Goal: Information Seeking & Learning: Learn about a topic

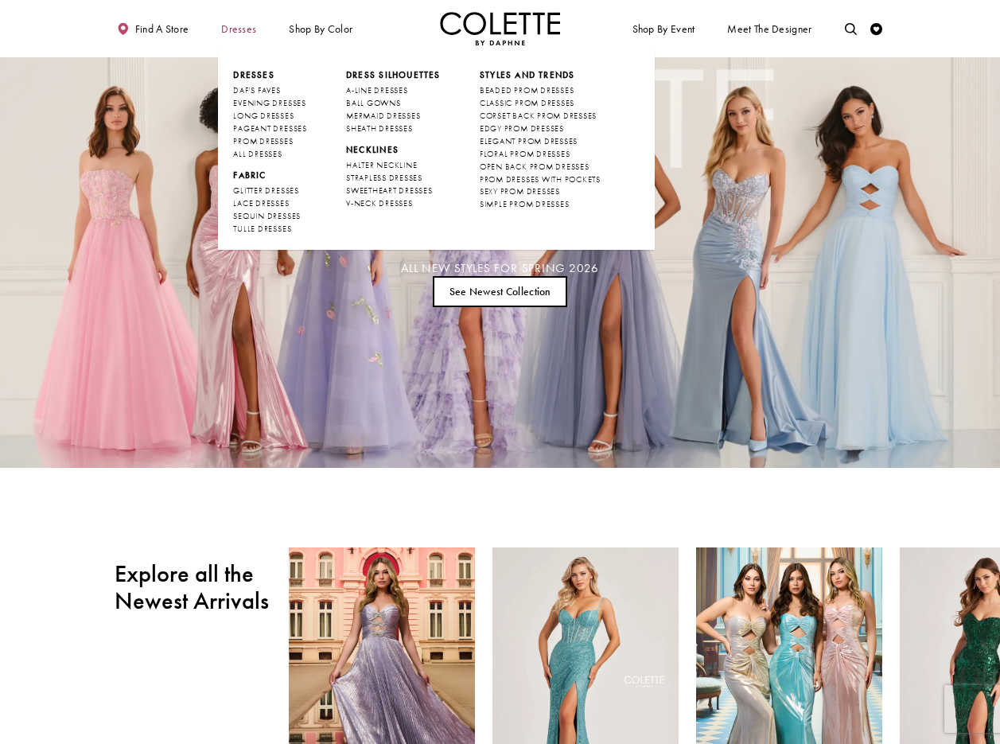
drag, startPoint x: 241, startPoint y: 25, endPoint x: 242, endPoint y: 17, distance: 8.8
click at [241, 25] on span "Dresses" at bounding box center [238, 29] width 35 height 12
click at [277, 154] on span "ALL DRESSES" at bounding box center [257, 154] width 49 height 10
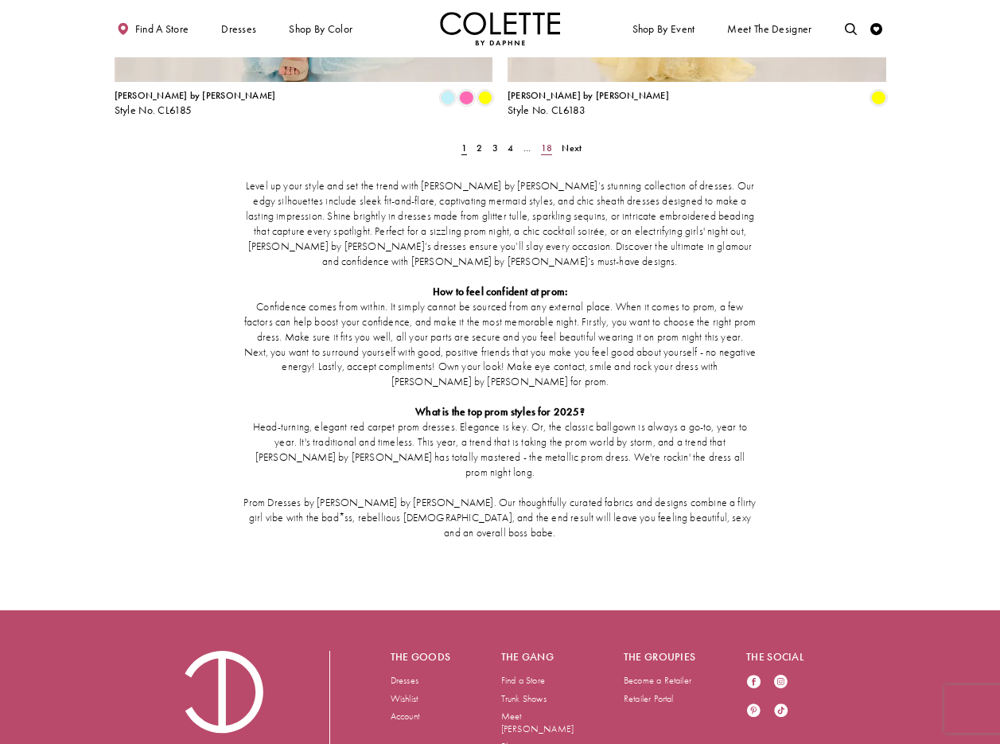
click at [550, 142] on span "18" at bounding box center [546, 148] width 11 height 13
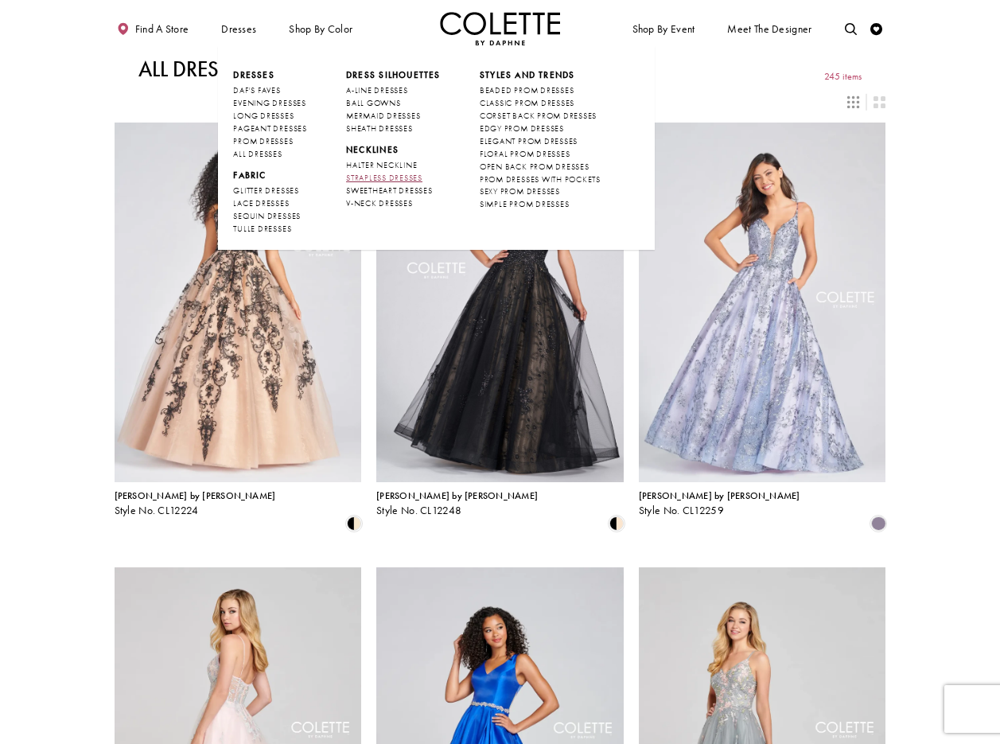
click at [395, 175] on span "STRAPLESS DRESSES" at bounding box center [384, 178] width 76 height 10
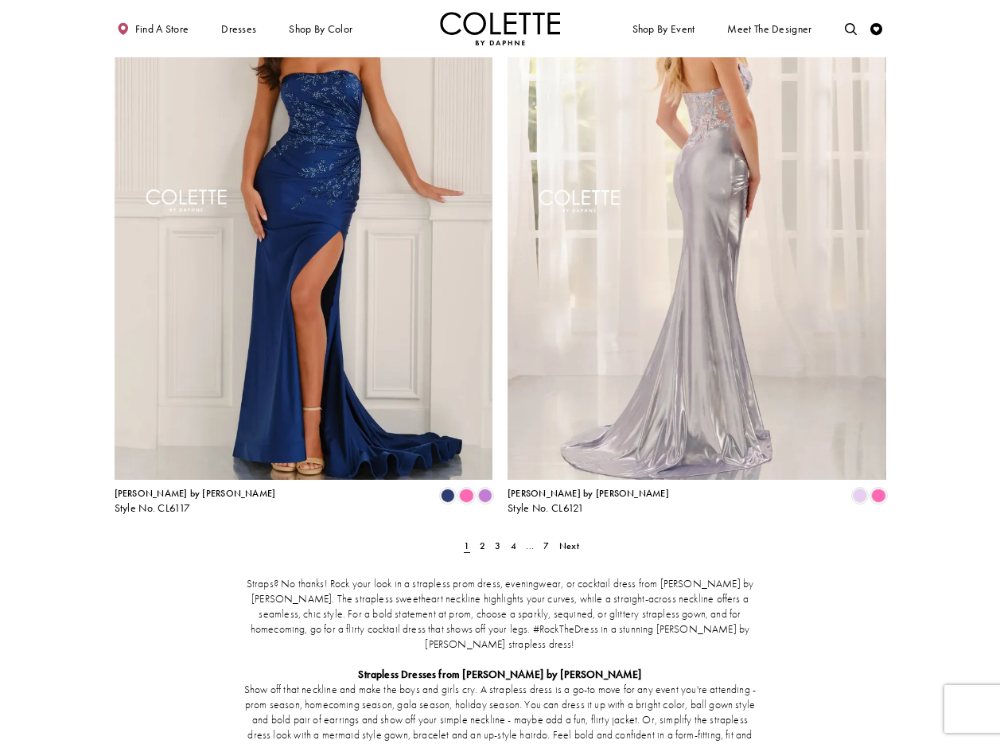
scroll to position [2024, 0]
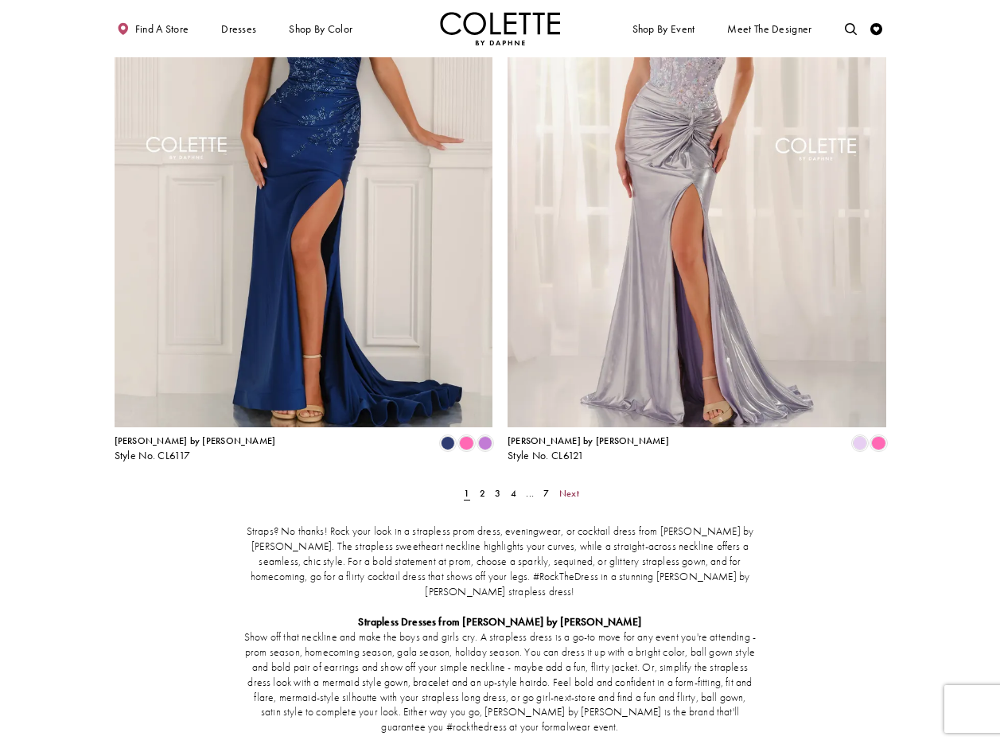
drag, startPoint x: 571, startPoint y: 433, endPoint x: 606, endPoint y: 450, distance: 38.1
click at [571, 487] on span "Next" at bounding box center [569, 493] width 20 height 13
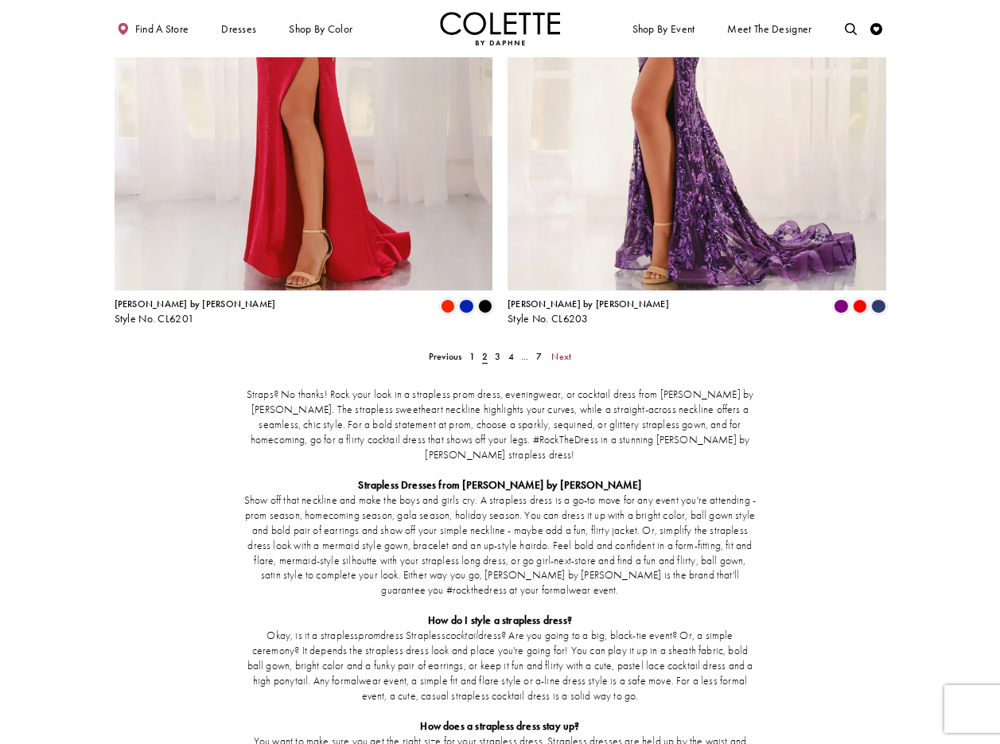
scroll to position [2162, 0]
drag, startPoint x: 539, startPoint y: 295, endPoint x: 606, endPoint y: 368, distance: 98.0
click at [539, 349] on span "7" at bounding box center [539, 355] width 6 height 13
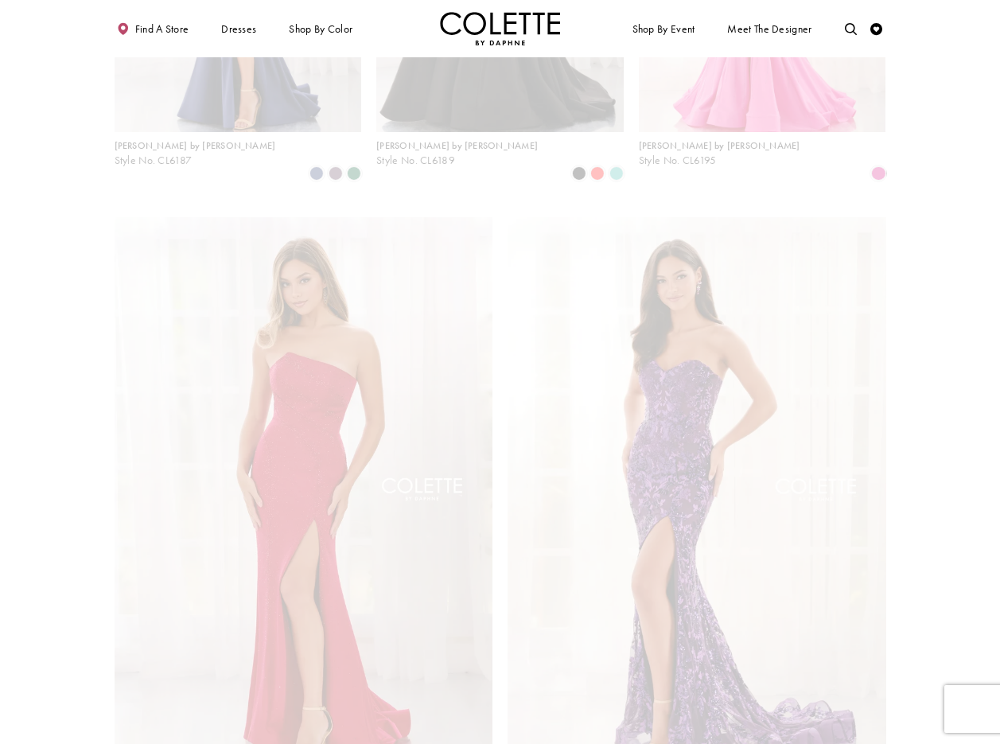
scroll to position [65, 0]
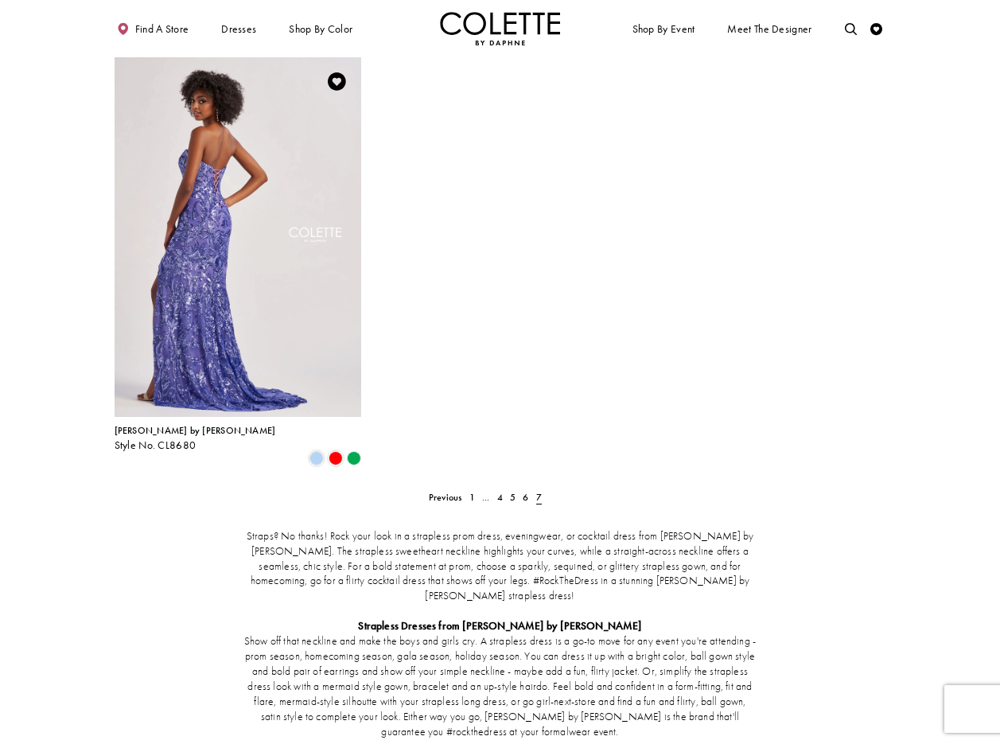
click at [249, 169] on img "Visit Colette by Daphne Style No. CL8680 Page" at bounding box center [238, 237] width 247 height 360
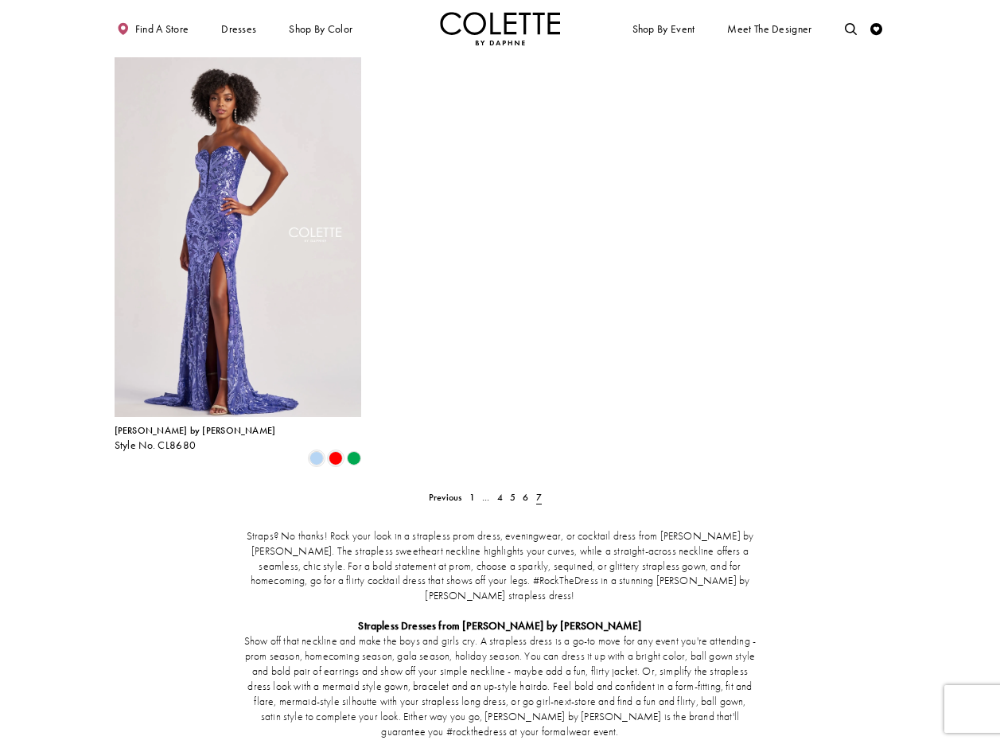
scroll to position [0, 0]
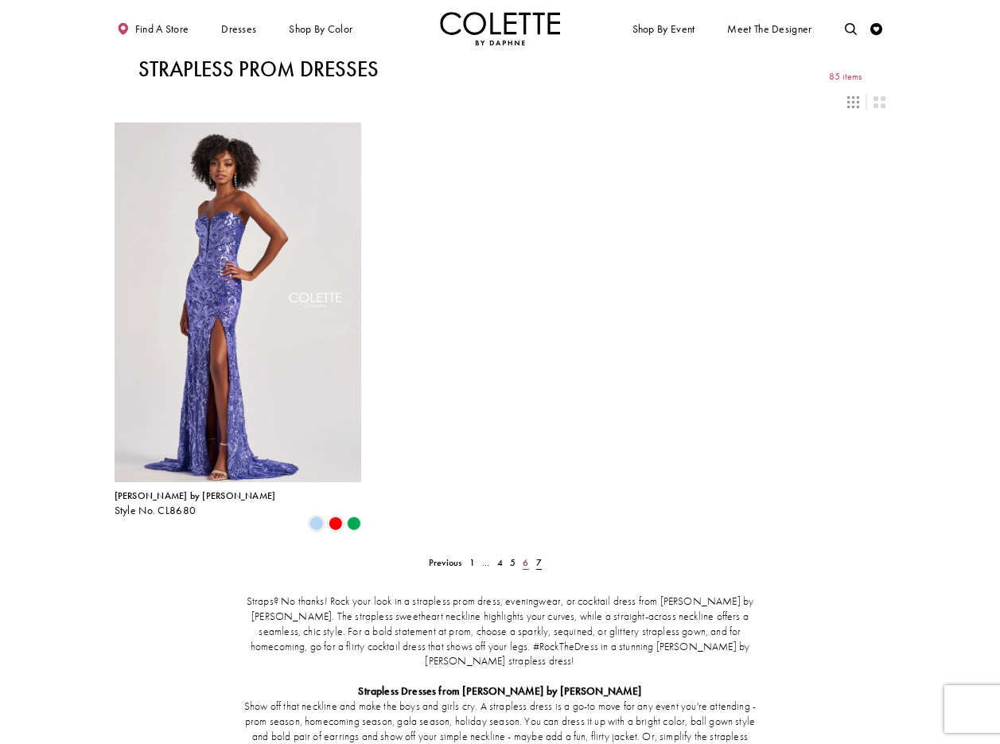
click at [528, 556] on span "6" at bounding box center [526, 562] width 6 height 13
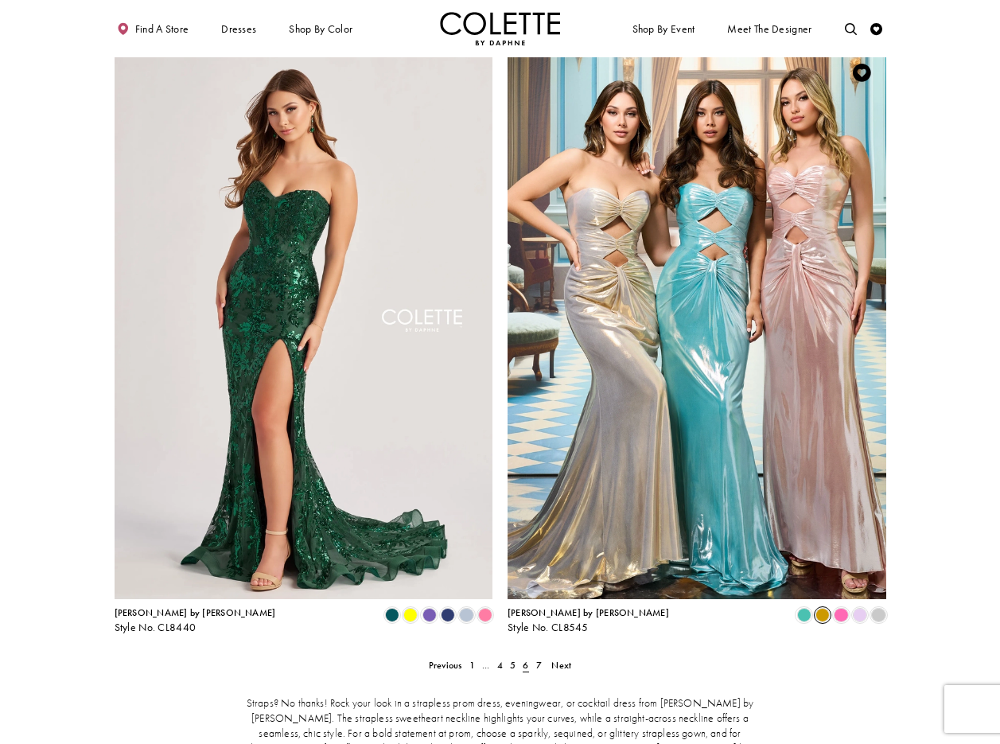
scroll to position [1856, 0]
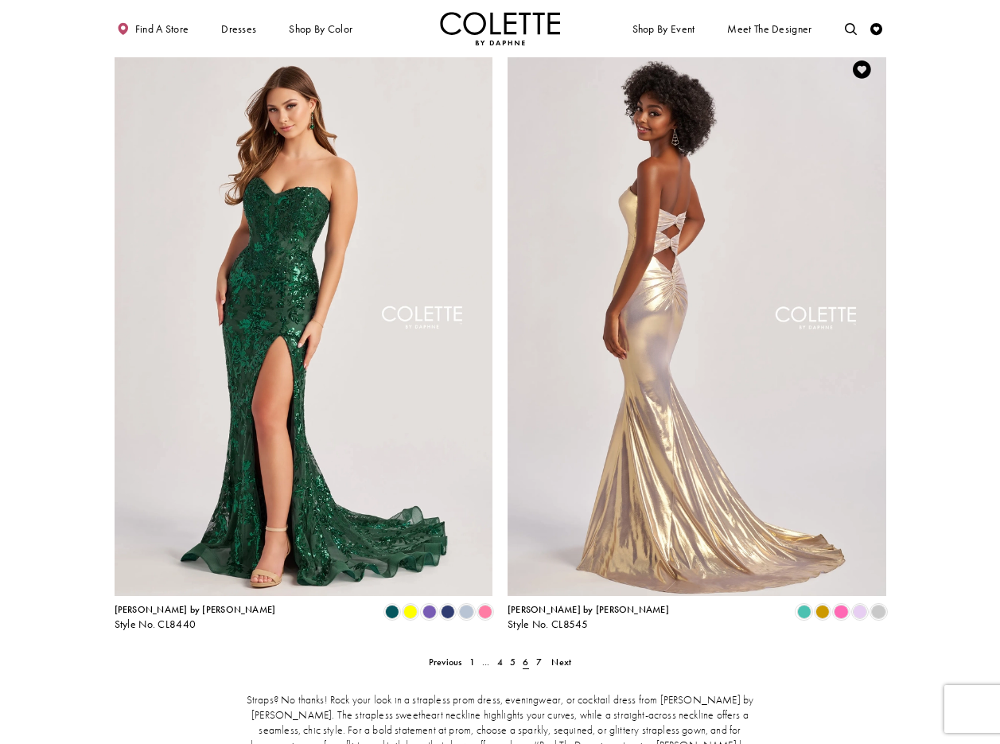
click at [748, 323] on img "Visit Colette by Daphne Style No. CL8545 Page" at bounding box center [697, 320] width 379 height 551
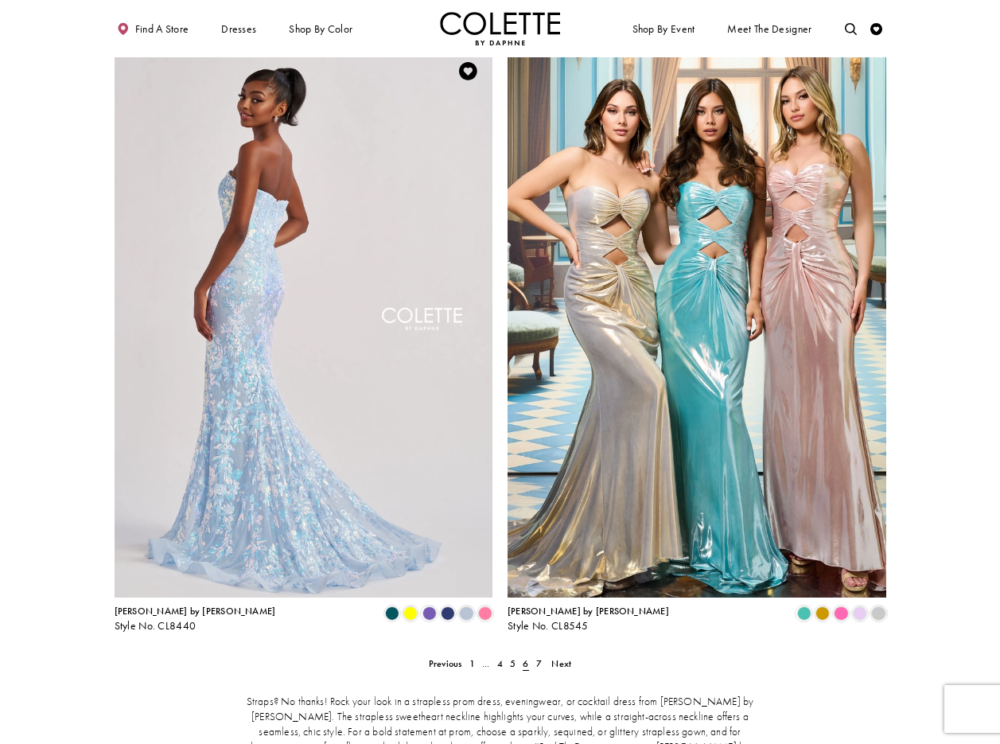
click at [283, 195] on img "Visit Colette by Daphne Style No. CL8440 Page" at bounding box center [304, 322] width 379 height 551
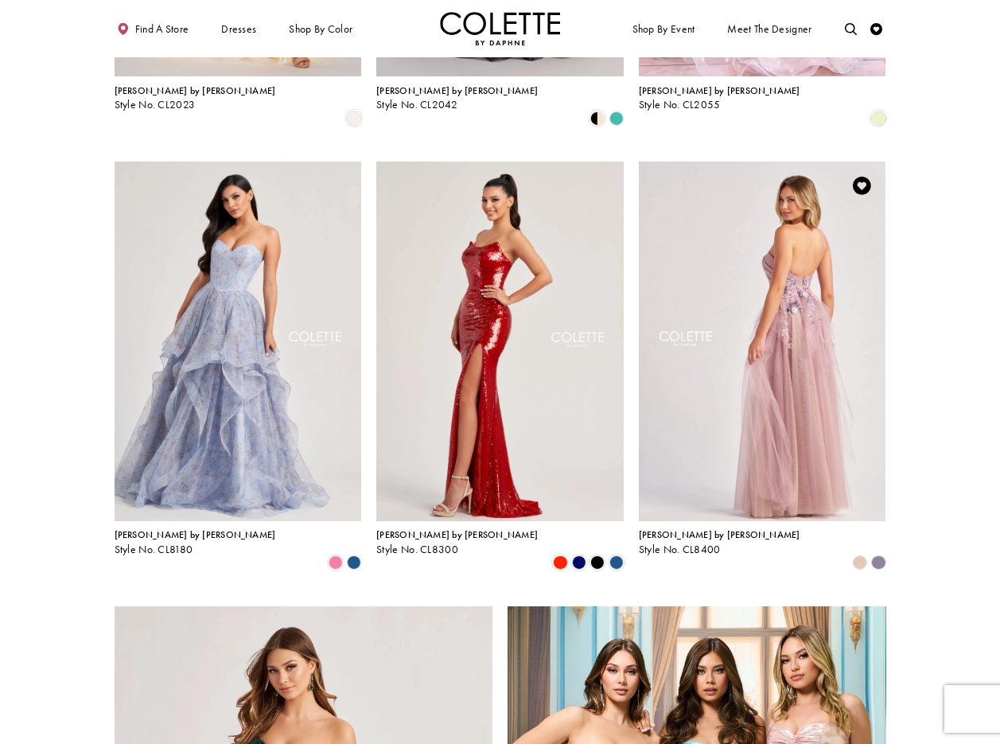
scroll to position [1294, 0]
click at [793, 232] on img "Visit Colette by Daphne Style No. CL8400 Page" at bounding box center [762, 342] width 247 height 360
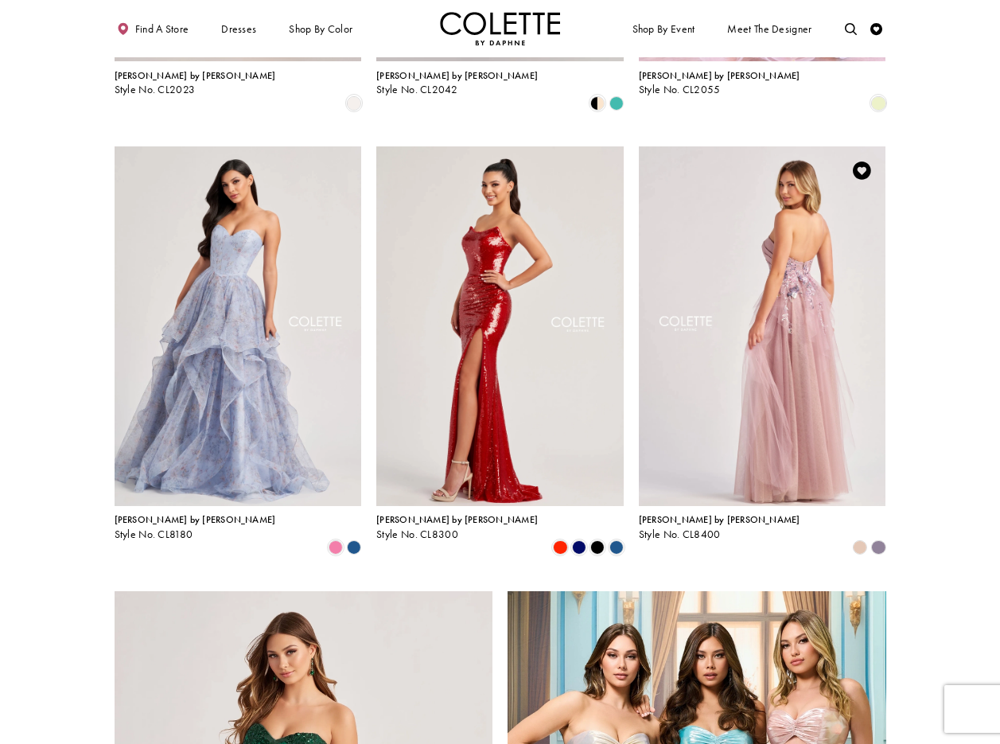
scroll to position [1299, 0]
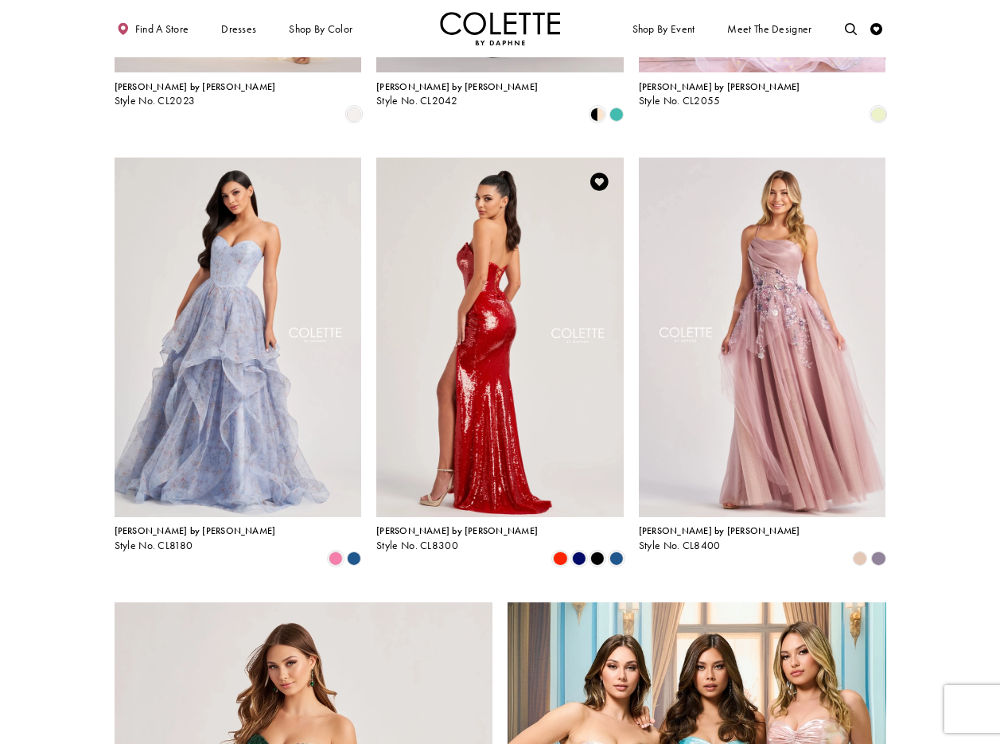
click at [497, 194] on img "Visit Colette by Daphne Style No. CL8300 Page" at bounding box center [499, 338] width 247 height 360
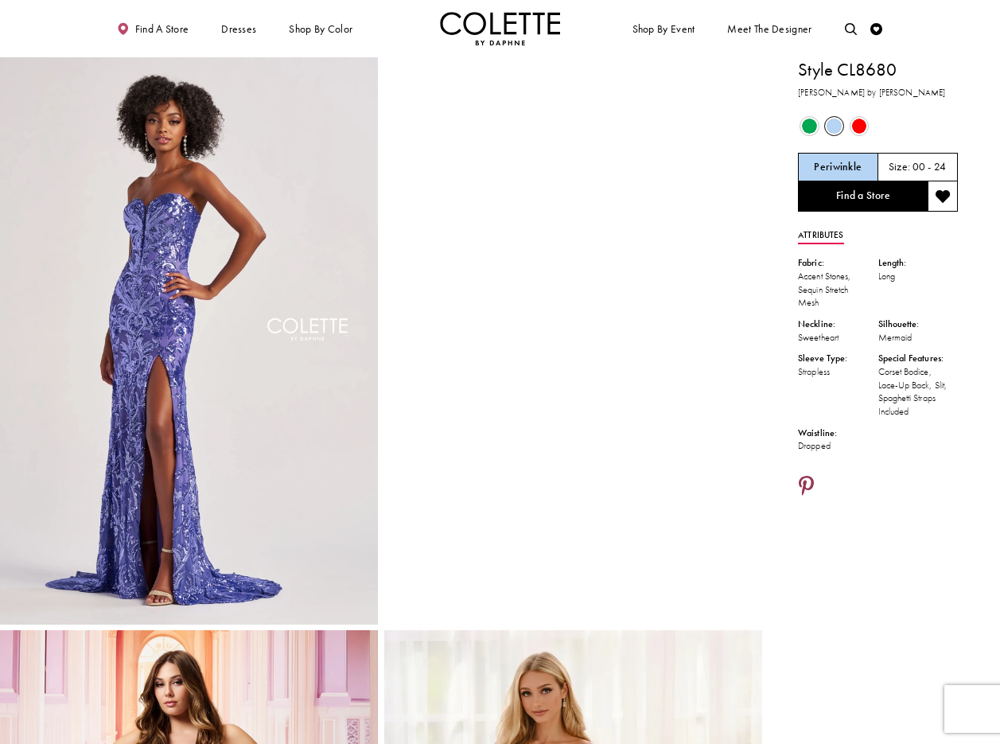
click at [808, 478] on icon "Share using Pinterest - Opens in new tab" at bounding box center [806, 487] width 15 height 21
click at [809, 482] on icon "Share using Pinterest - Opens in new tab" at bounding box center [806, 487] width 15 height 21
click at [808, 482] on icon "Share using Pinterest - Opens in new tab" at bounding box center [806, 487] width 15 height 21
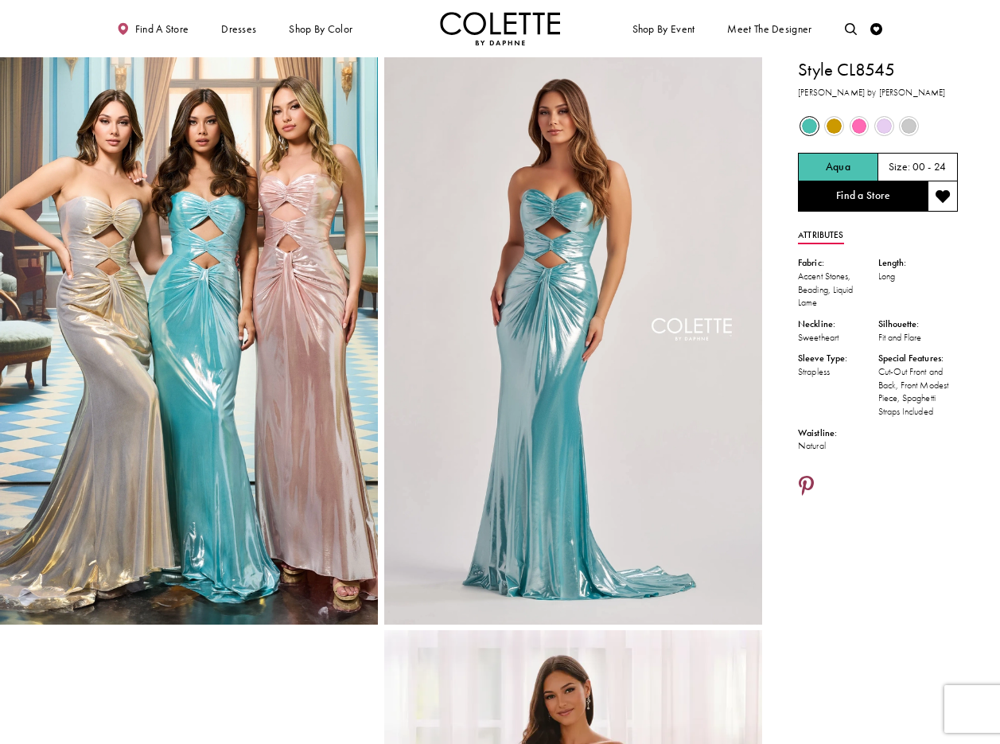
click at [804, 482] on icon "Share using Pinterest - Opens in new tab" at bounding box center [806, 487] width 15 height 21
click at [810, 483] on icon "Share using Pinterest - Opens in new tab" at bounding box center [806, 487] width 15 height 21
click at [804, 485] on icon "Share using Pinterest - Opens in new tab" at bounding box center [806, 487] width 15 height 21
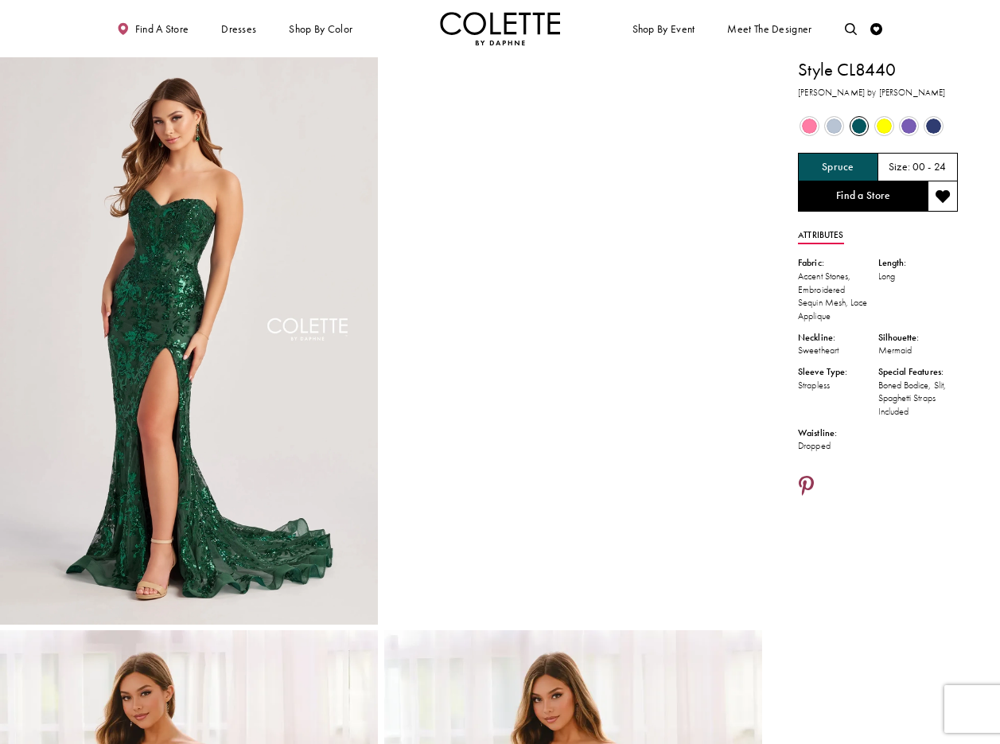
click at [805, 487] on icon "Share using Pinterest - Opens in new tab" at bounding box center [806, 487] width 15 height 21
click at [804, 481] on icon "Share using Pinterest - Opens in new tab" at bounding box center [806, 487] width 15 height 21
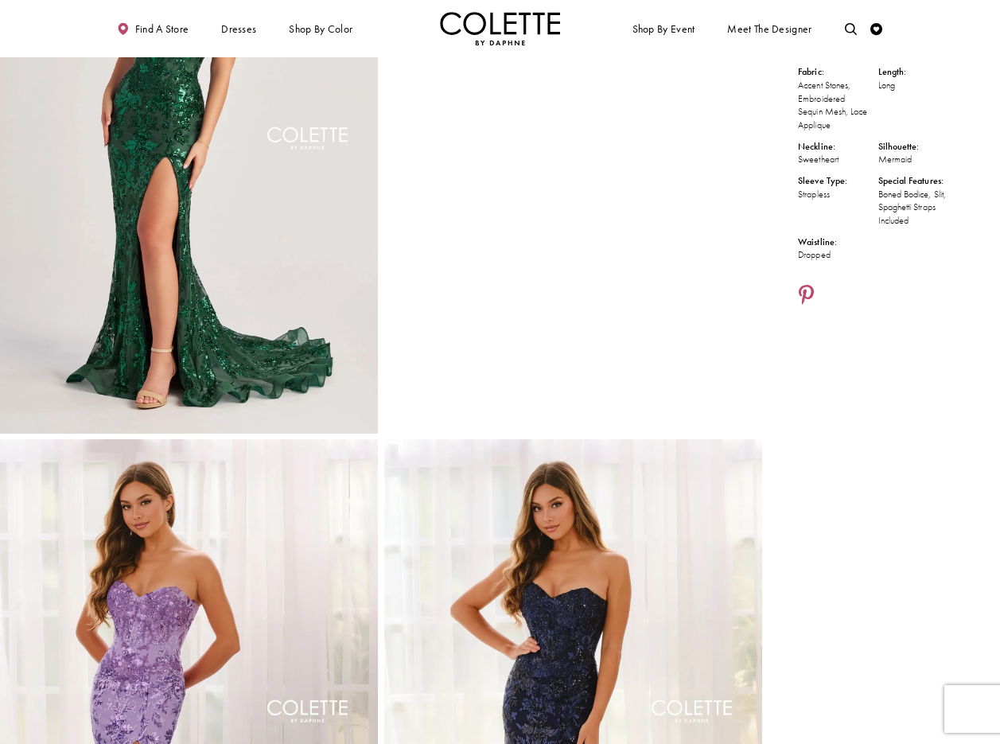
scroll to position [190, 0]
click at [809, 289] on icon "Share using Pinterest - Opens in new tab" at bounding box center [806, 296] width 15 height 21
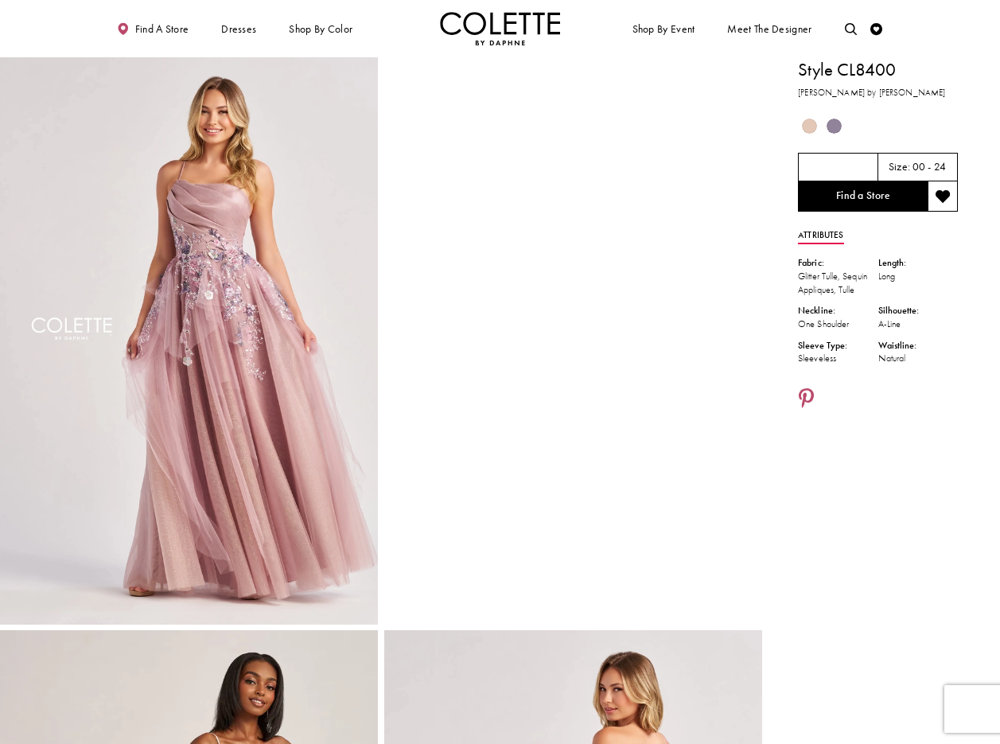
click at [809, 395] on icon "Share using Pinterest - Opens in new tab" at bounding box center [806, 399] width 15 height 21
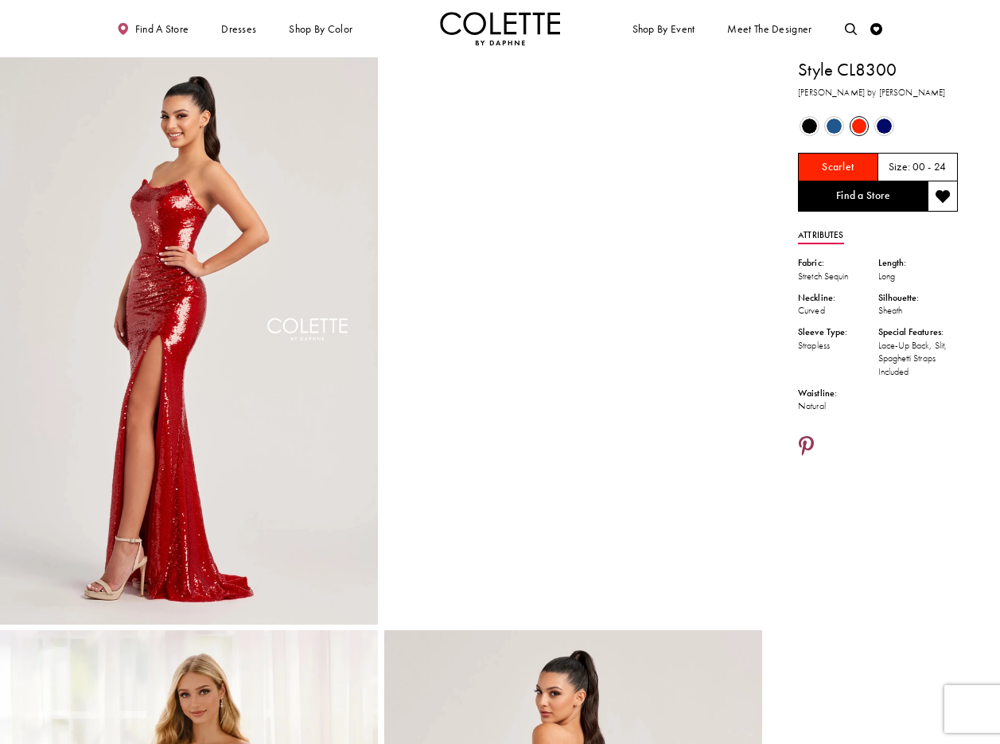
click at [807, 444] on icon "Share using Pinterest - Opens in new tab" at bounding box center [806, 447] width 15 height 21
click at [810, 442] on icon "Share using Pinterest - Opens in new tab" at bounding box center [806, 447] width 15 height 21
drag, startPoint x: 802, startPoint y: 440, endPoint x: 847, endPoint y: 467, distance: 52.8
click at [802, 440] on icon "Share using Pinterest - Opens in new tab" at bounding box center [806, 447] width 15 height 21
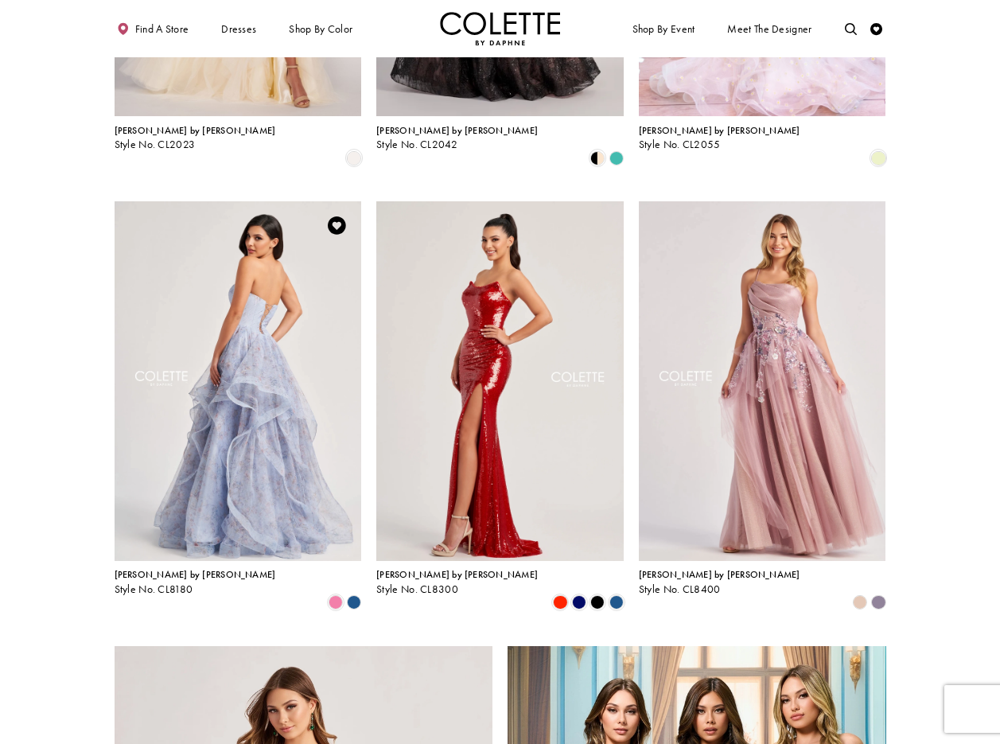
click at [247, 255] on img "Visit Colette by Daphne Style No. CL8180 Page" at bounding box center [238, 381] width 247 height 360
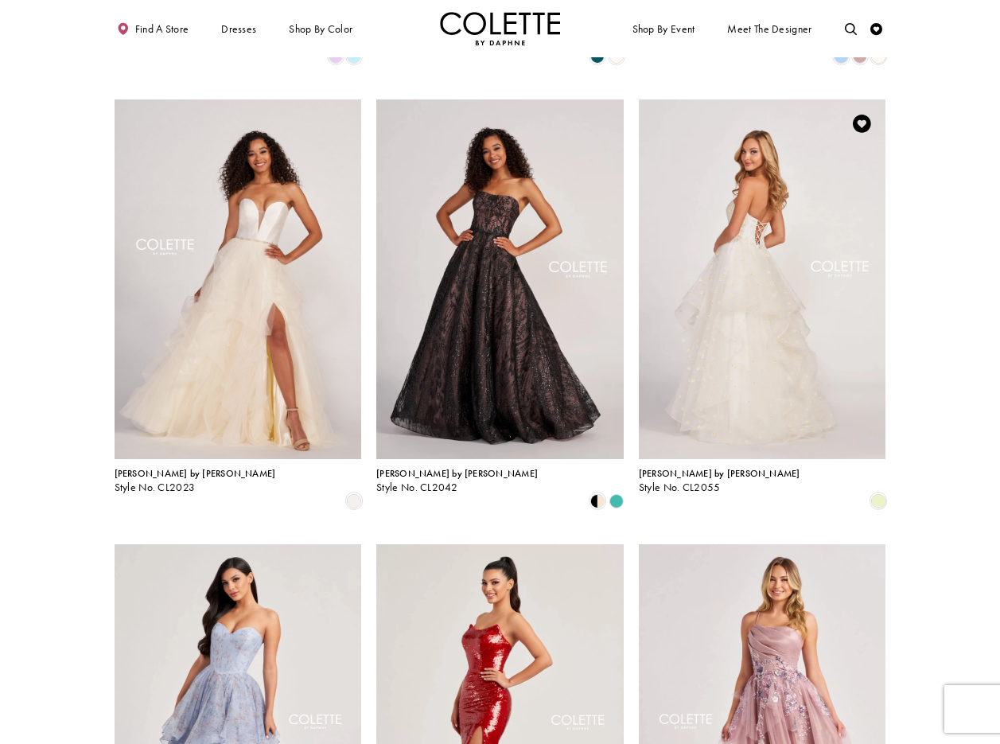
scroll to position [909, 0]
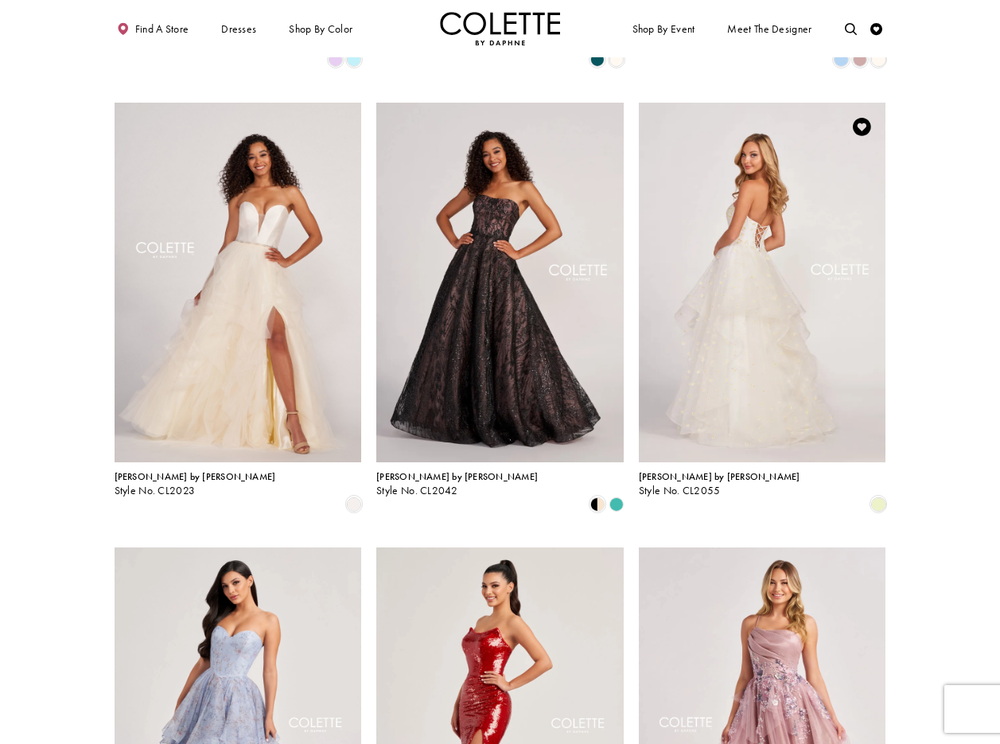
click at [755, 174] on img "Visit Colette by Daphne Style No. CL2055 Page" at bounding box center [762, 283] width 247 height 360
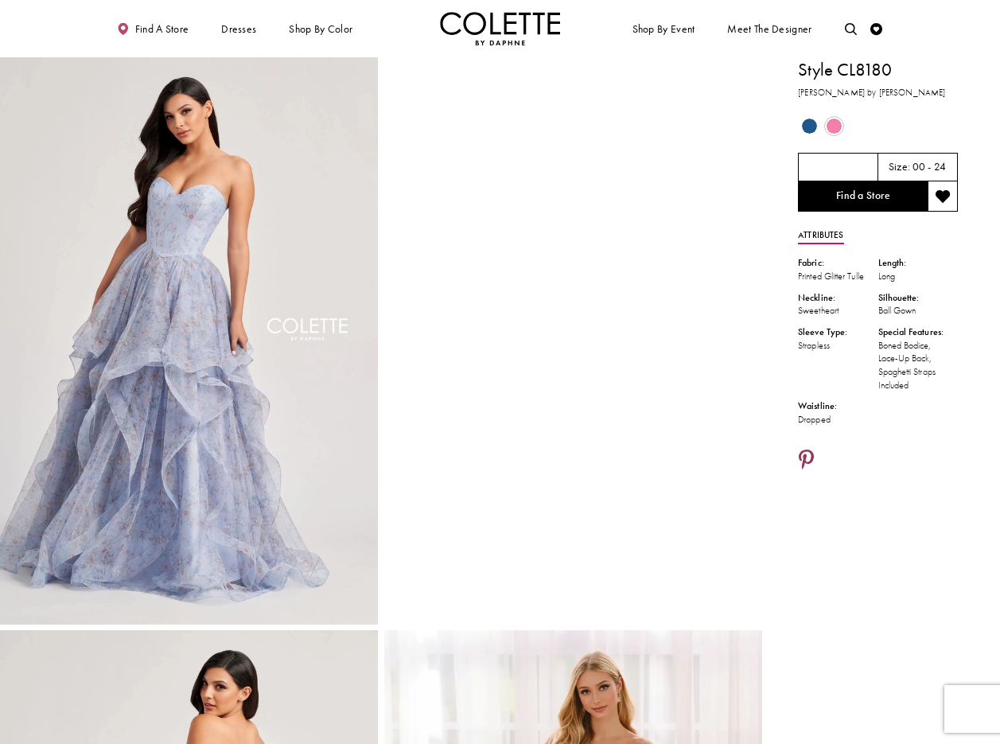
click at [808, 456] on icon "Share using Pinterest - Opens in new tab" at bounding box center [806, 460] width 15 height 21
click at [809, 454] on icon "Share using Pinterest - Opens in new tab" at bounding box center [806, 460] width 15 height 21
click at [805, 454] on icon "Share using Pinterest - Opens in new tab" at bounding box center [806, 460] width 15 height 21
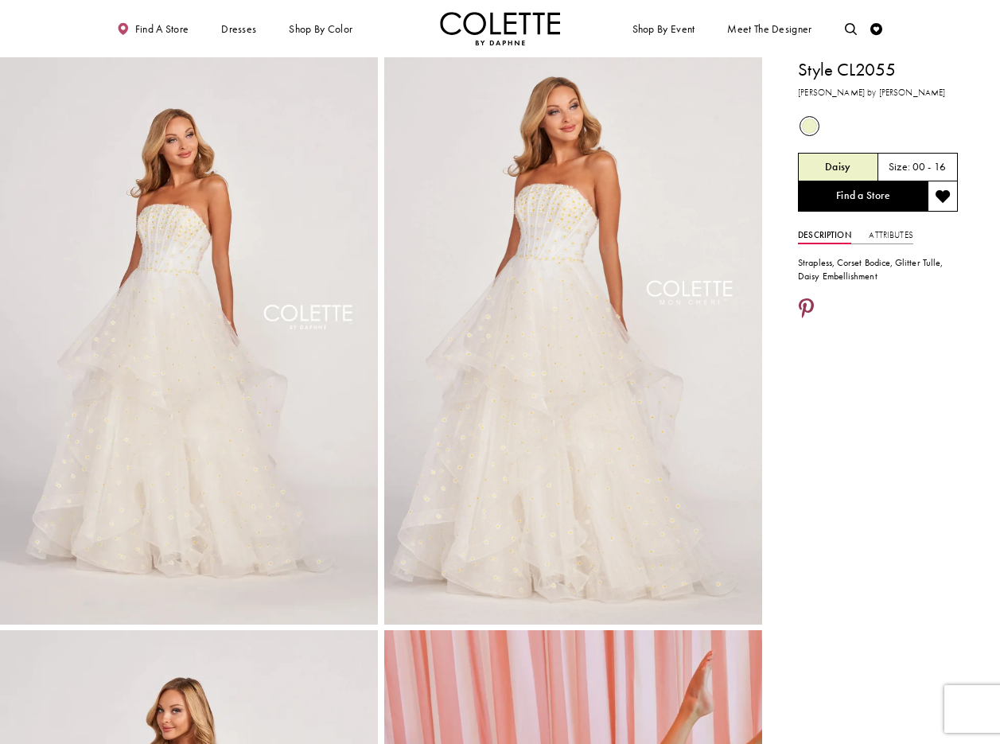
click at [803, 304] on icon "Share using Pinterest - Opens in new tab" at bounding box center [806, 309] width 15 height 21
click at [808, 305] on icon "Share using Pinterest - Opens in new tab" at bounding box center [806, 309] width 15 height 21
drag, startPoint x: 400, startPoint y: 22, endPoint x: 410, endPoint y: 4, distance: 20.6
click at [400, 22] on ul "Find a store Dresses Dresses Occasion DAF'S FAVES EVENING DRESSES LONG DRESSES" at bounding box center [301, 28] width 398 height 33
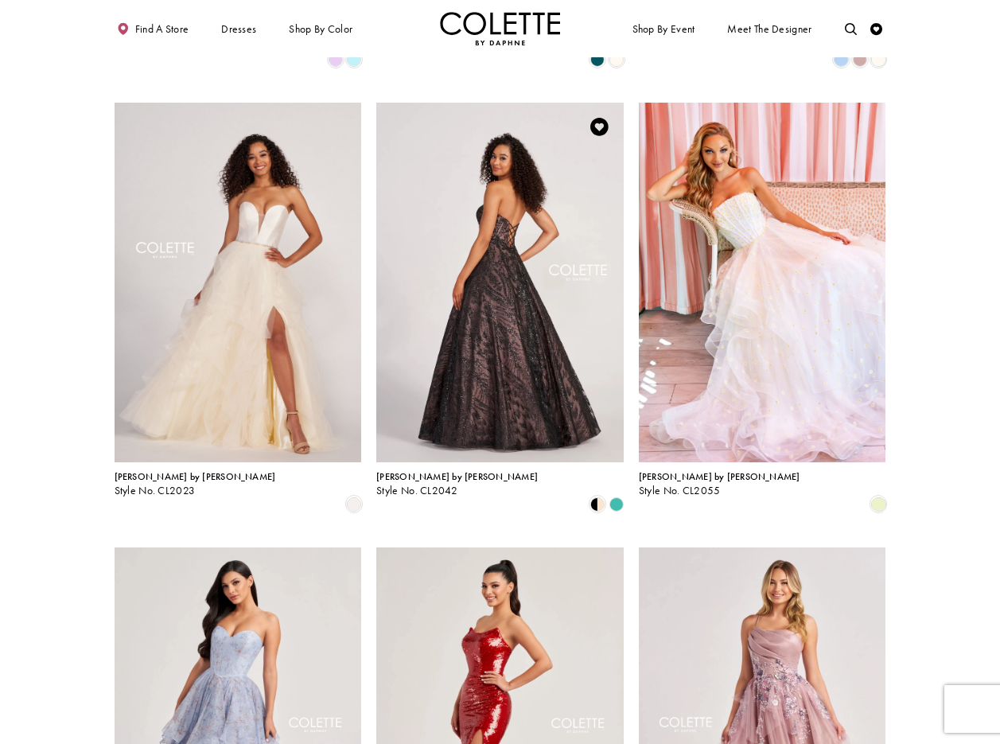
click at [512, 218] on img "Visit Colette by Daphne Style No. CL2042 Page" at bounding box center [499, 283] width 247 height 360
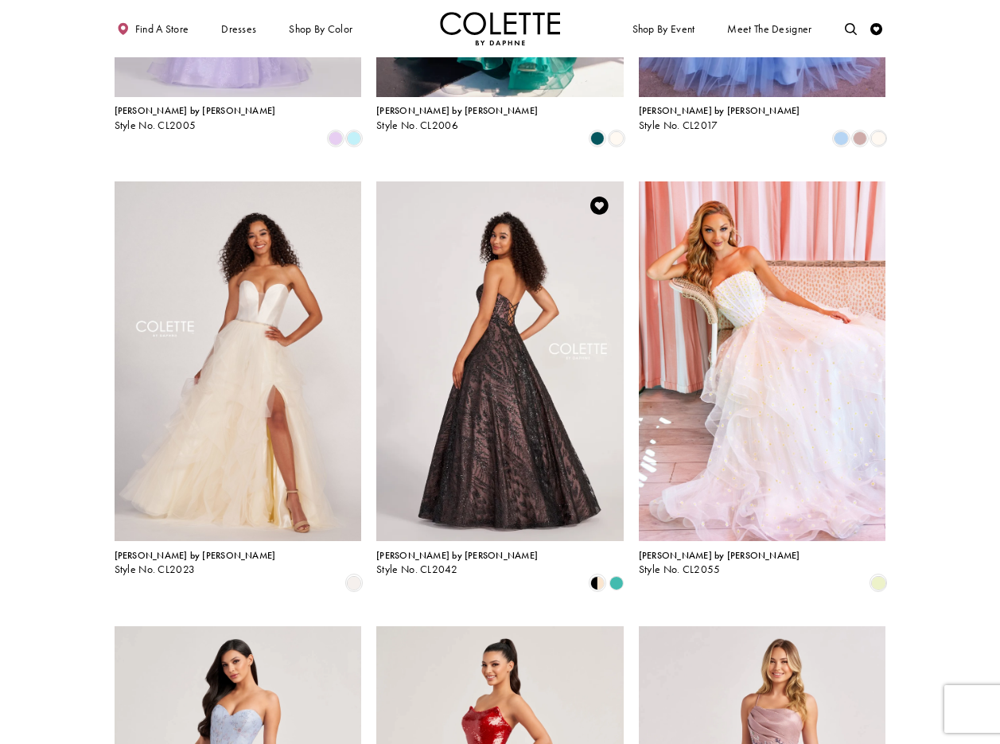
scroll to position [832, 0]
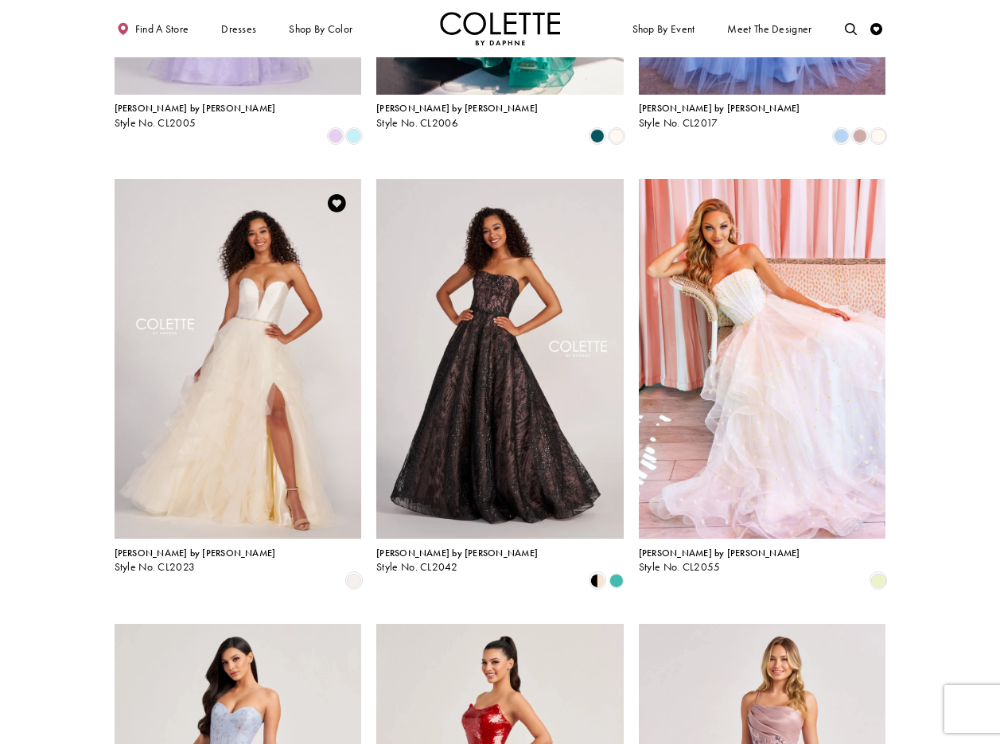
click at [274, 212] on img "Visit Colette by Daphne Style No. CL2023 Page" at bounding box center [238, 359] width 247 height 360
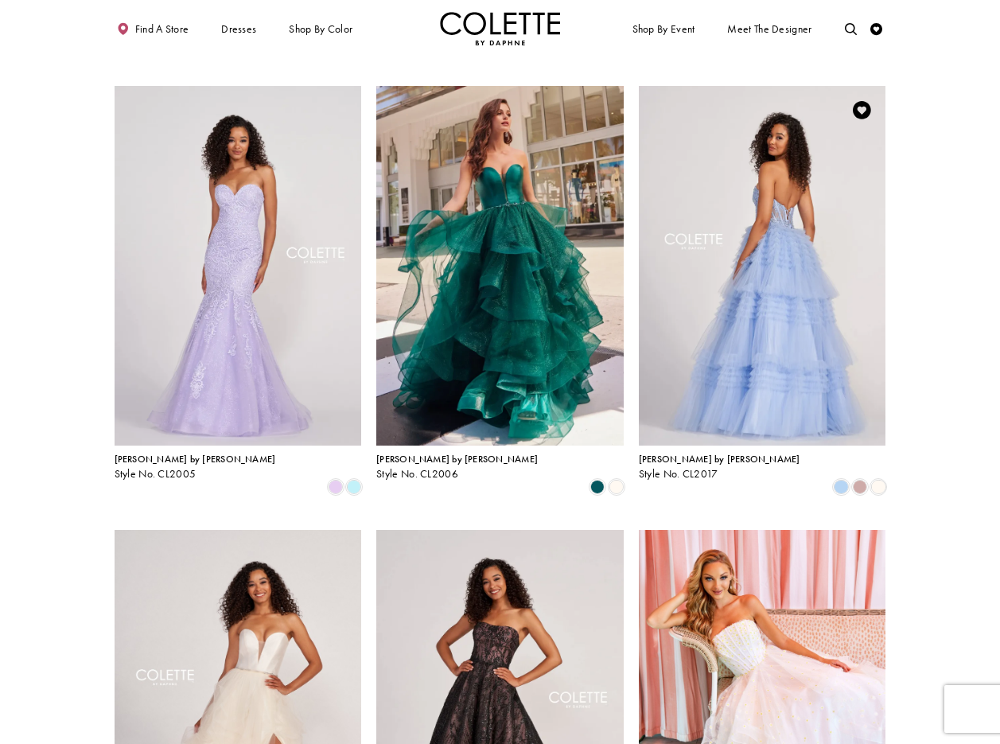
scroll to position [481, 0]
click at [770, 176] on img "Visit Colette by Daphne Style No. CL2017 Page" at bounding box center [762, 267] width 247 height 360
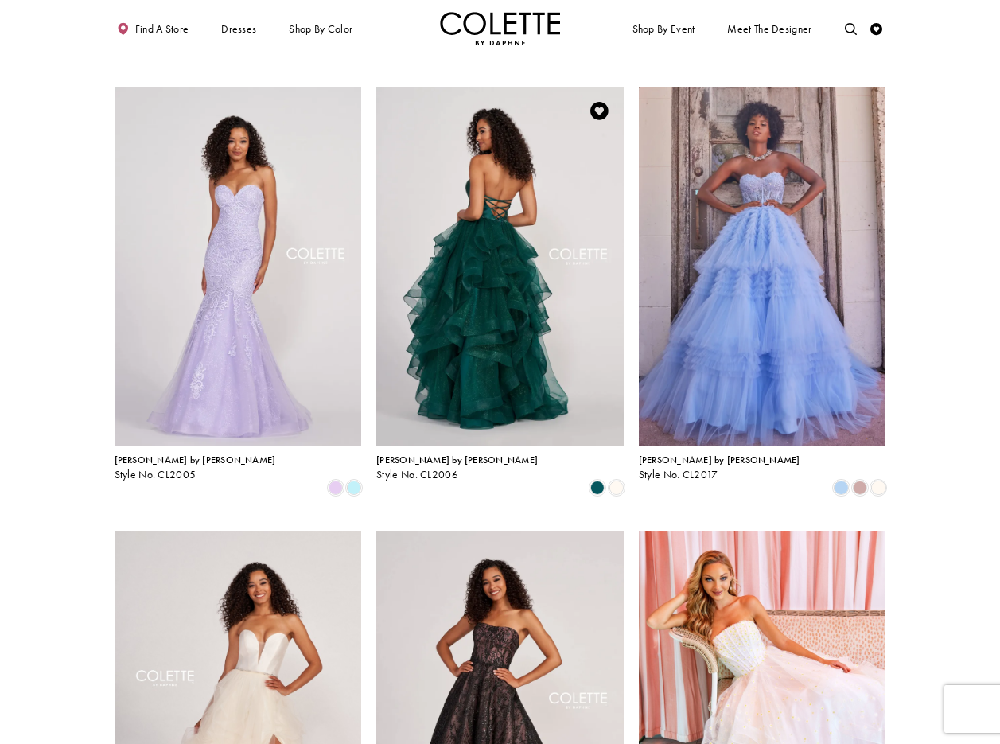
click at [517, 150] on img "Visit Colette by Daphne Style No. CL2006 Page" at bounding box center [499, 267] width 247 height 360
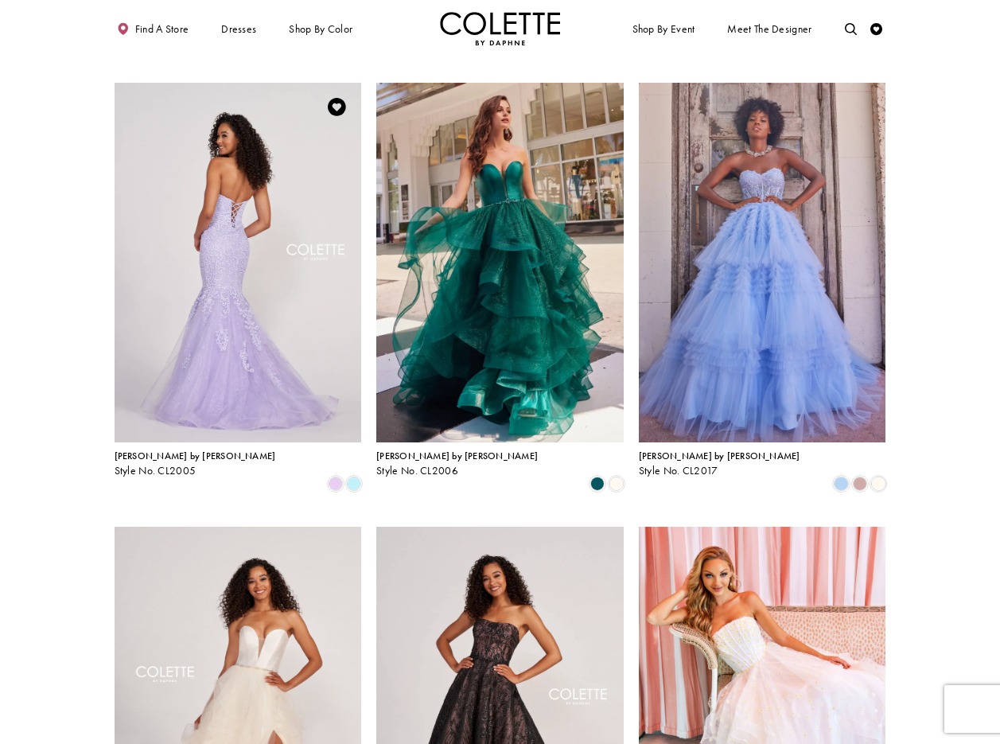
click at [196, 161] on img "Visit Colette by Daphne Style No. CL2005 Page" at bounding box center [238, 263] width 247 height 360
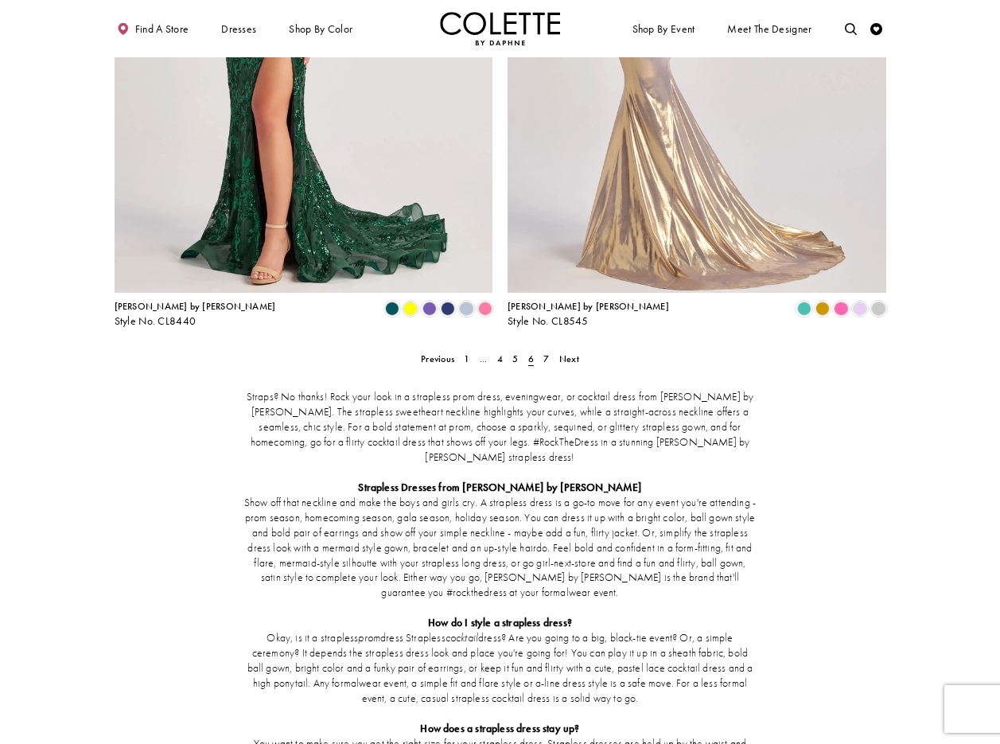
scroll to position [2170, 0]
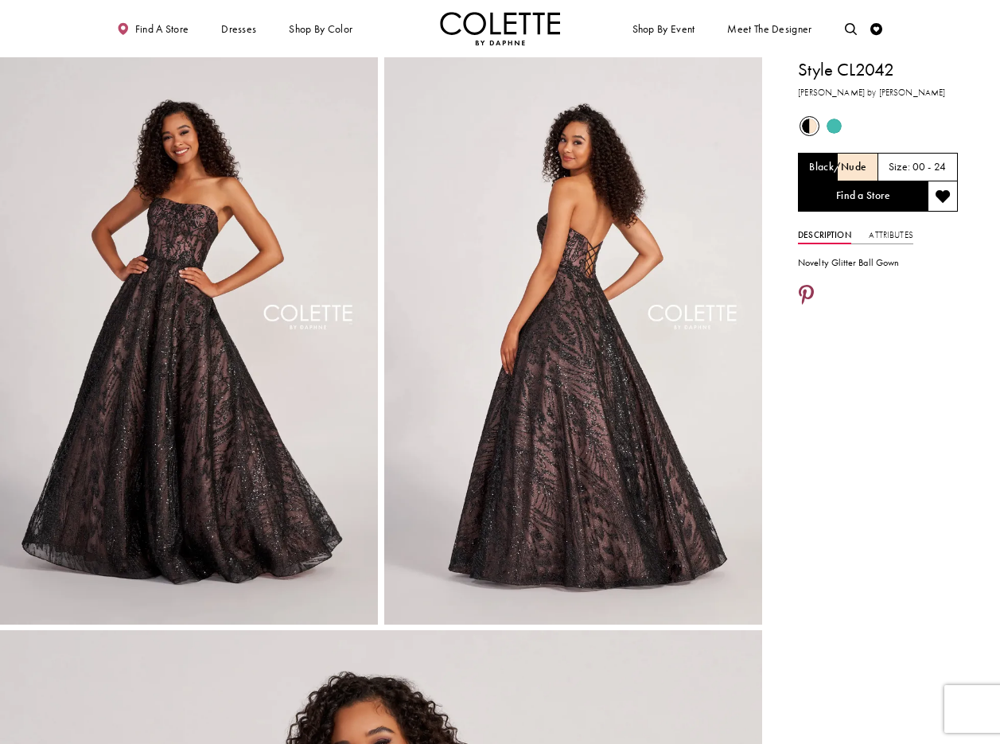
click at [804, 298] on icon "Share using Pinterest - Opens in new tab" at bounding box center [806, 296] width 15 height 21
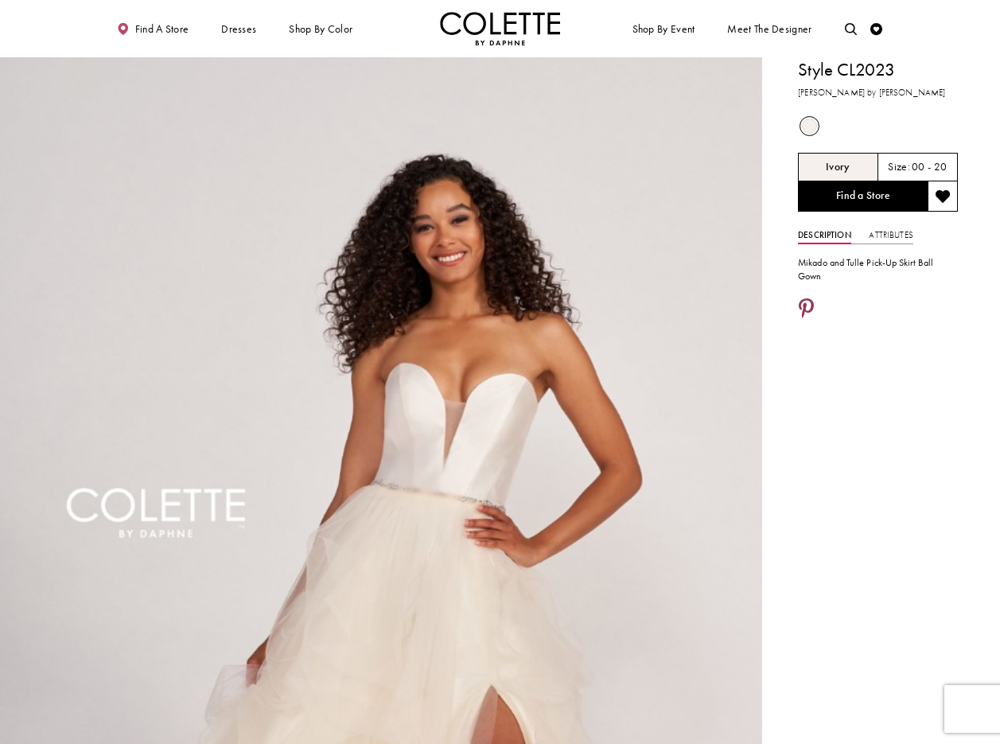
click at [806, 299] on icon "Share using Pinterest - Opens in new tab" at bounding box center [806, 309] width 15 height 21
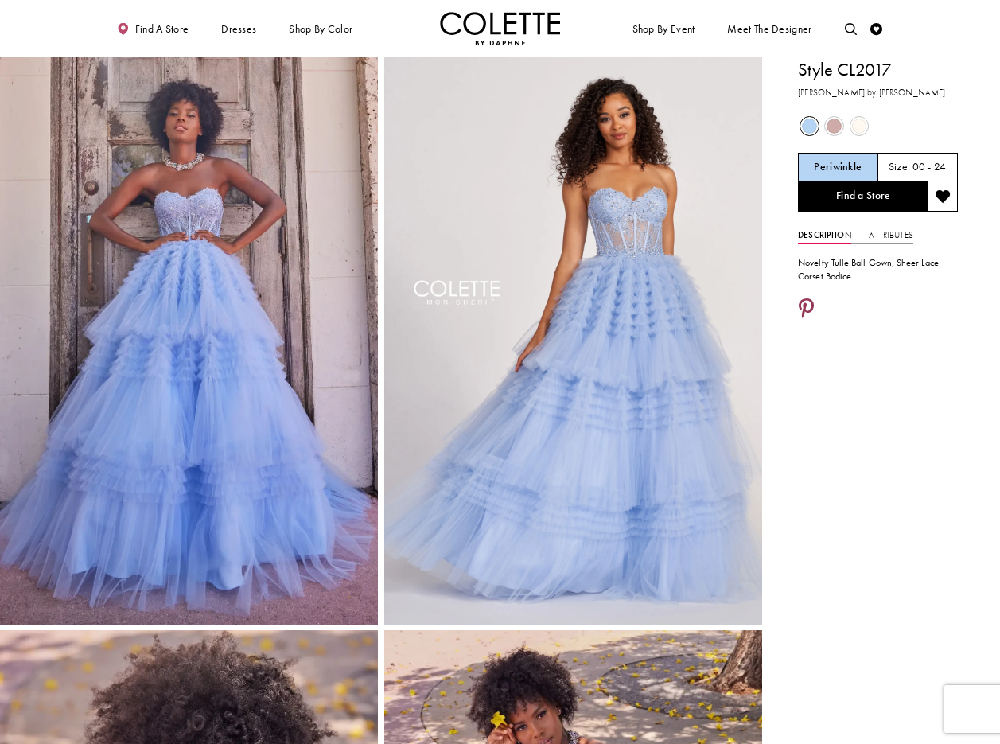
click at [813, 302] on icon "Share using Pinterest - Opens in new tab" at bounding box center [806, 309] width 15 height 21
click at [804, 299] on icon "Share using Pinterest - Opens in new tab" at bounding box center [806, 309] width 15 height 21
click at [801, 308] on icon "Share using Pinterest - Opens in new tab" at bounding box center [806, 309] width 15 height 21
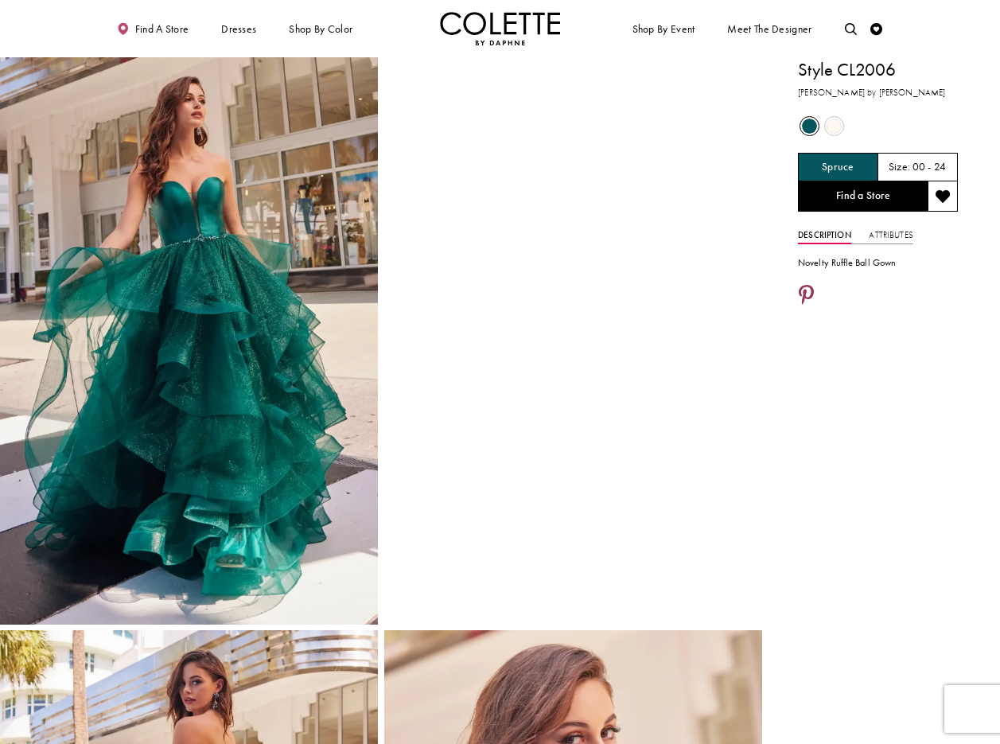
click at [806, 290] on icon "Share using Pinterest - Opens in new tab" at bounding box center [806, 296] width 15 height 21
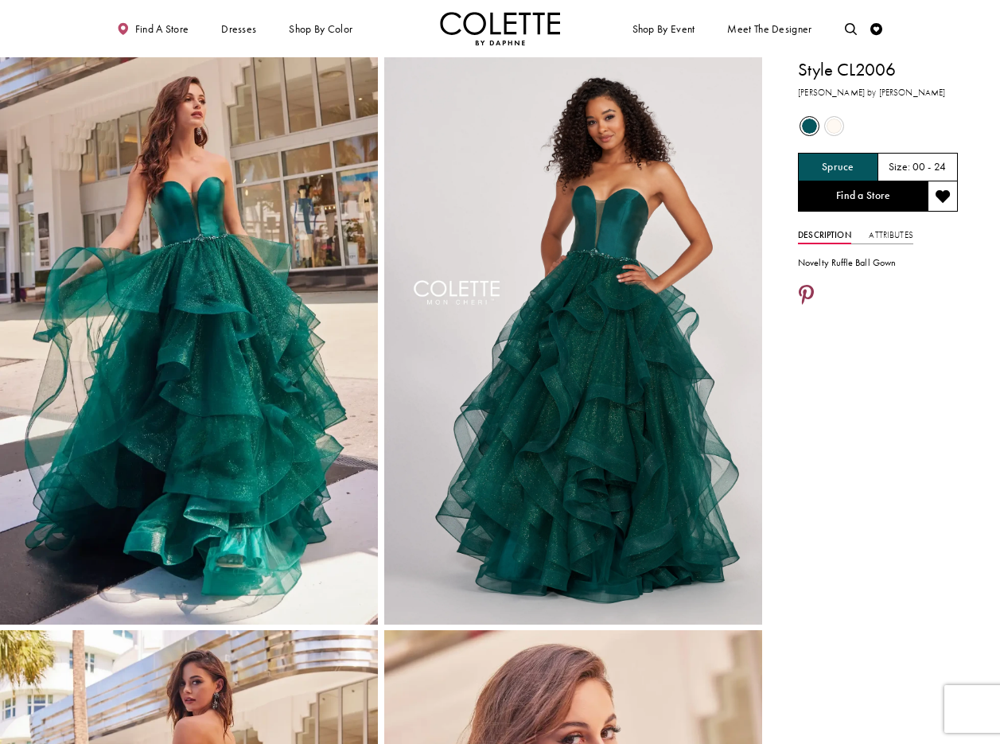
click at [806, 286] on icon "Share using Pinterest - Opens in new tab" at bounding box center [806, 296] width 15 height 21
click at [803, 292] on icon "Share using Pinterest - Opens in new tab" at bounding box center [806, 296] width 15 height 21
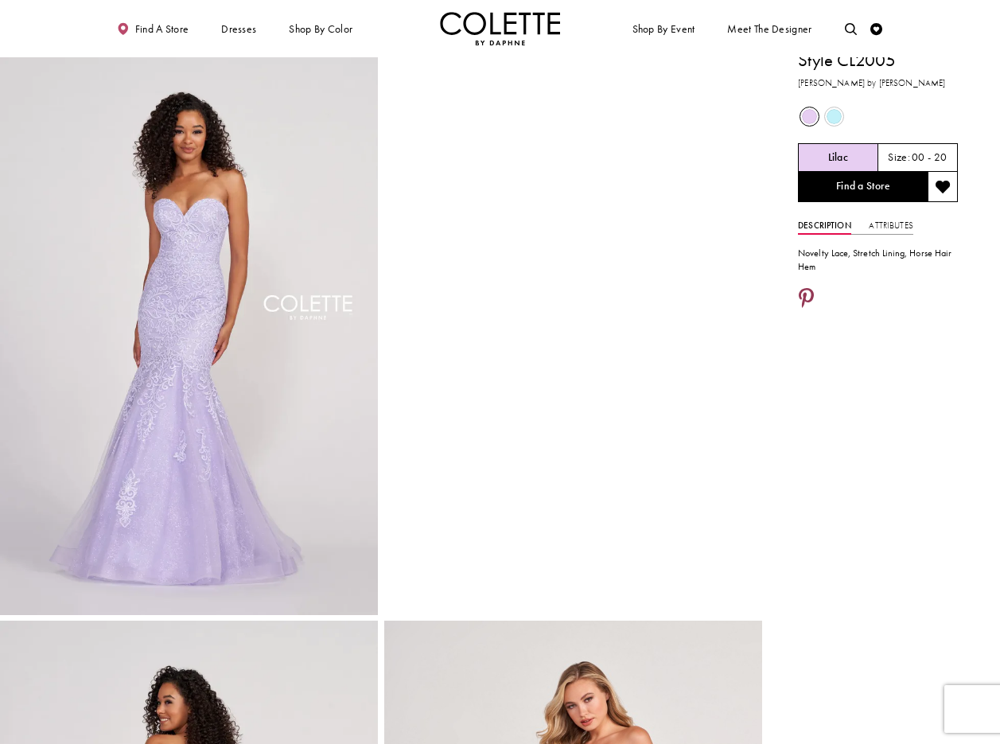
click at [804, 294] on icon "Share using Pinterest - Opens in new tab" at bounding box center [806, 299] width 15 height 21
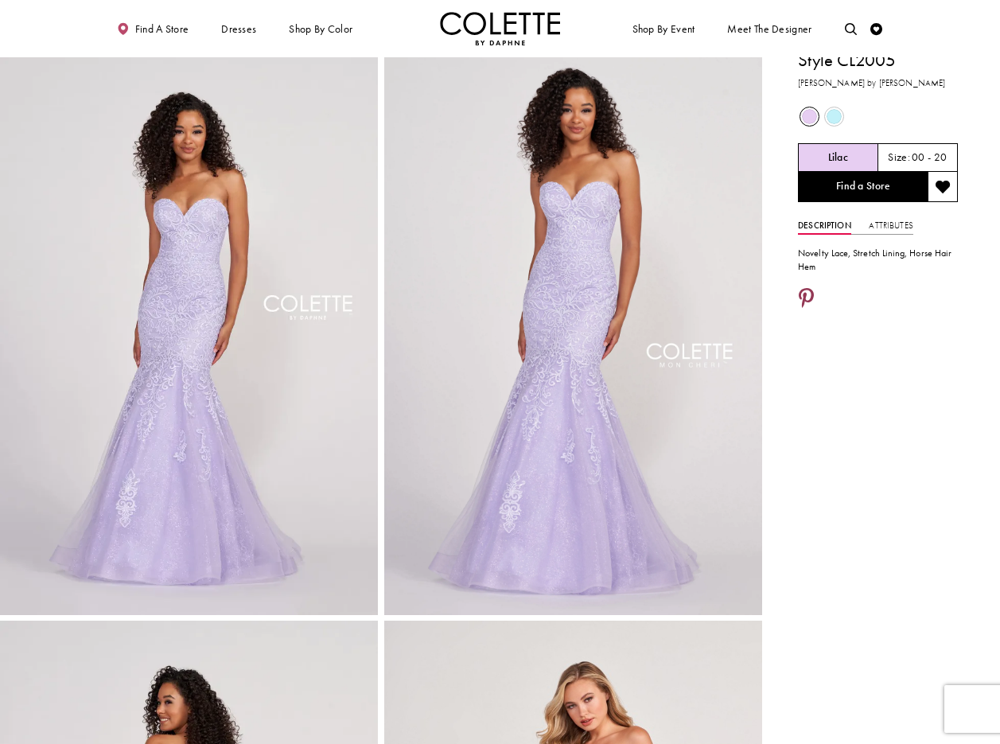
click at [808, 298] on icon "Share using Pinterest - Opens in new tab" at bounding box center [806, 299] width 15 height 21
